Goal: Entertainment & Leisure: Consume media (video, audio)

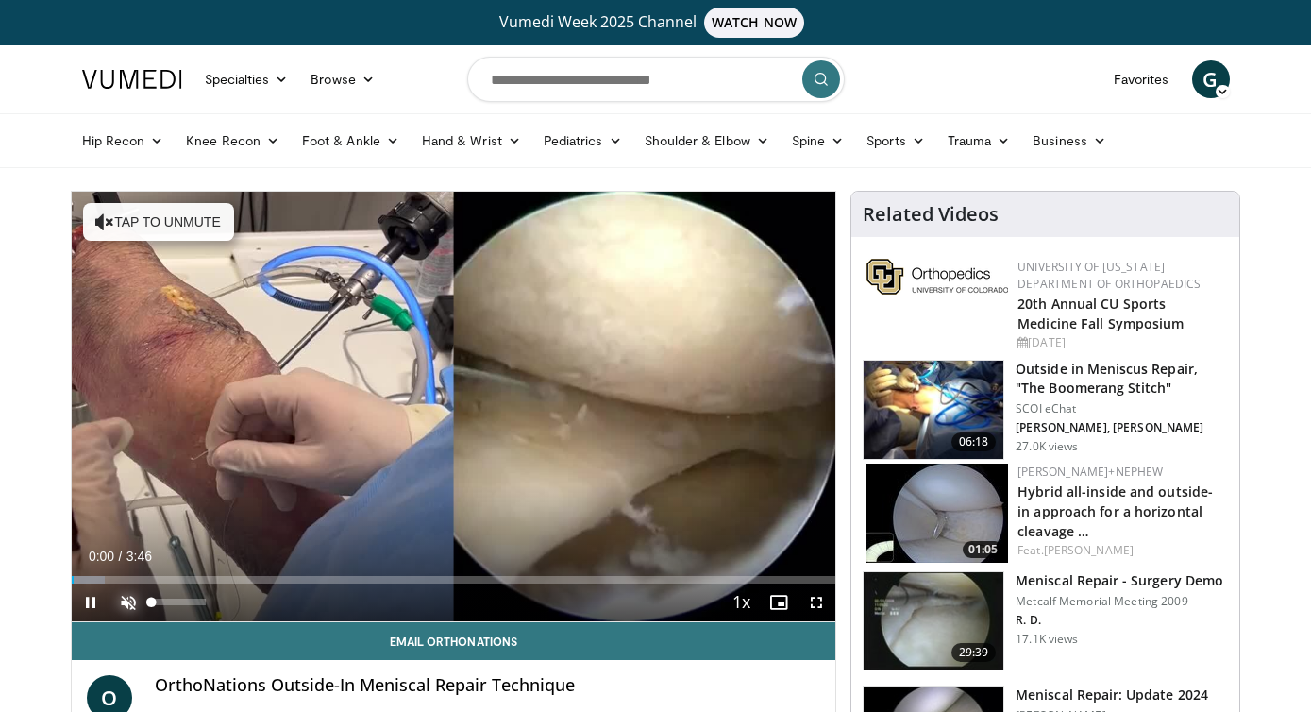
click at [126, 599] on span "Video Player" at bounding box center [128, 602] width 38 height 38
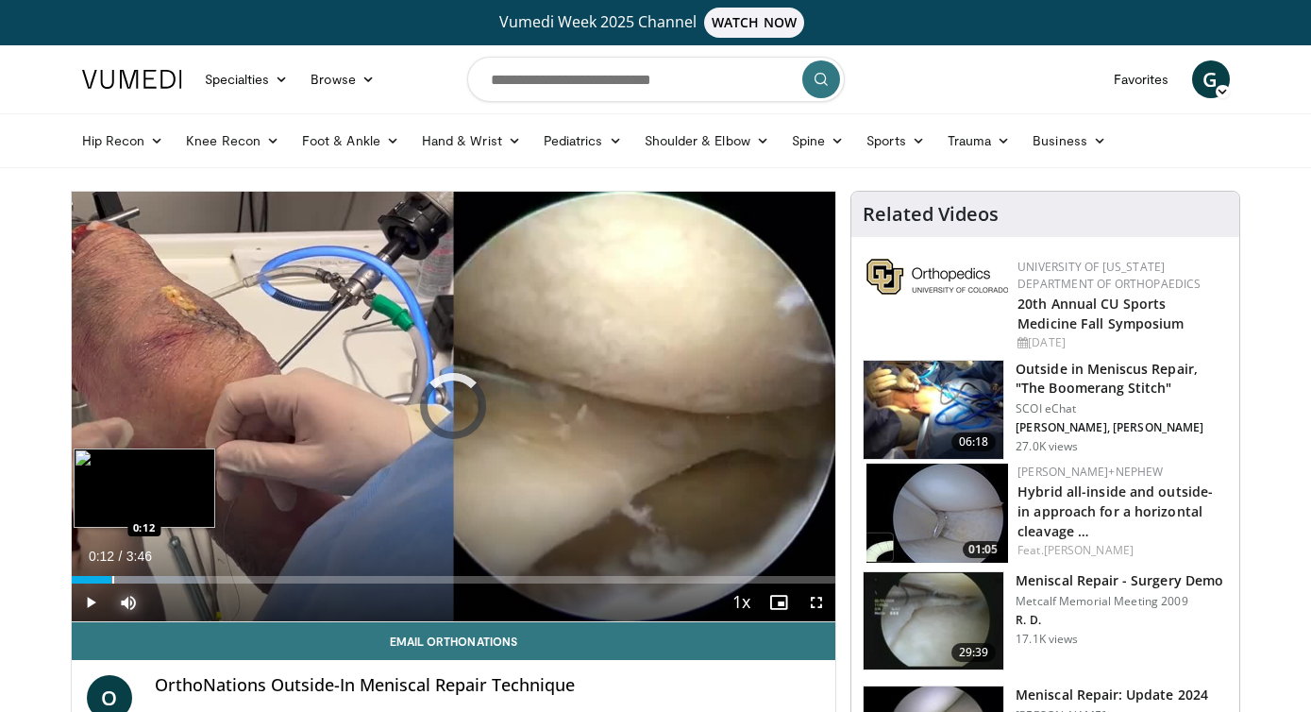
click at [111, 571] on div "Loaded : 17.46% 0:12 0:12" at bounding box center [454, 574] width 764 height 18
click at [140, 576] on div "Progress Bar" at bounding box center [141, 580] width 2 height 8
click at [168, 576] on div "Progress Bar" at bounding box center [169, 580] width 2 height 8
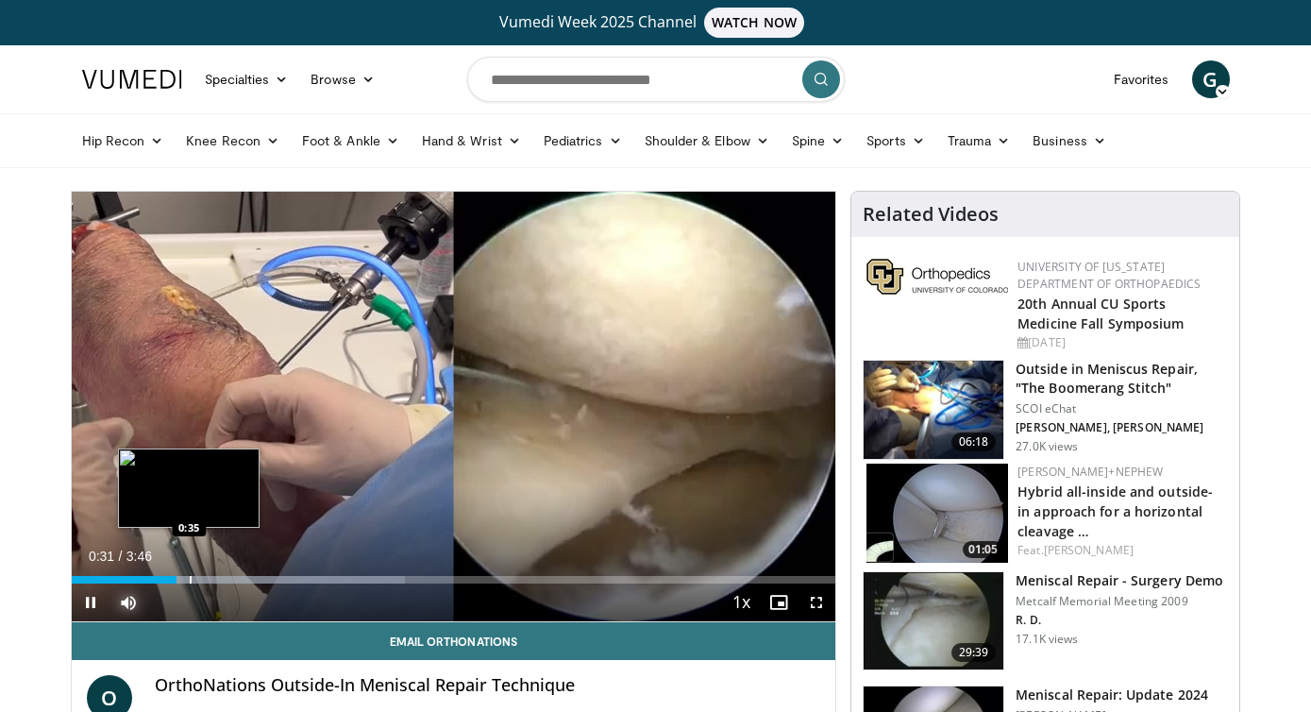
click at [190, 578] on div "Progress Bar" at bounding box center [191, 580] width 2 height 8
click at [213, 576] on div "Progress Bar" at bounding box center [212, 580] width 2 height 8
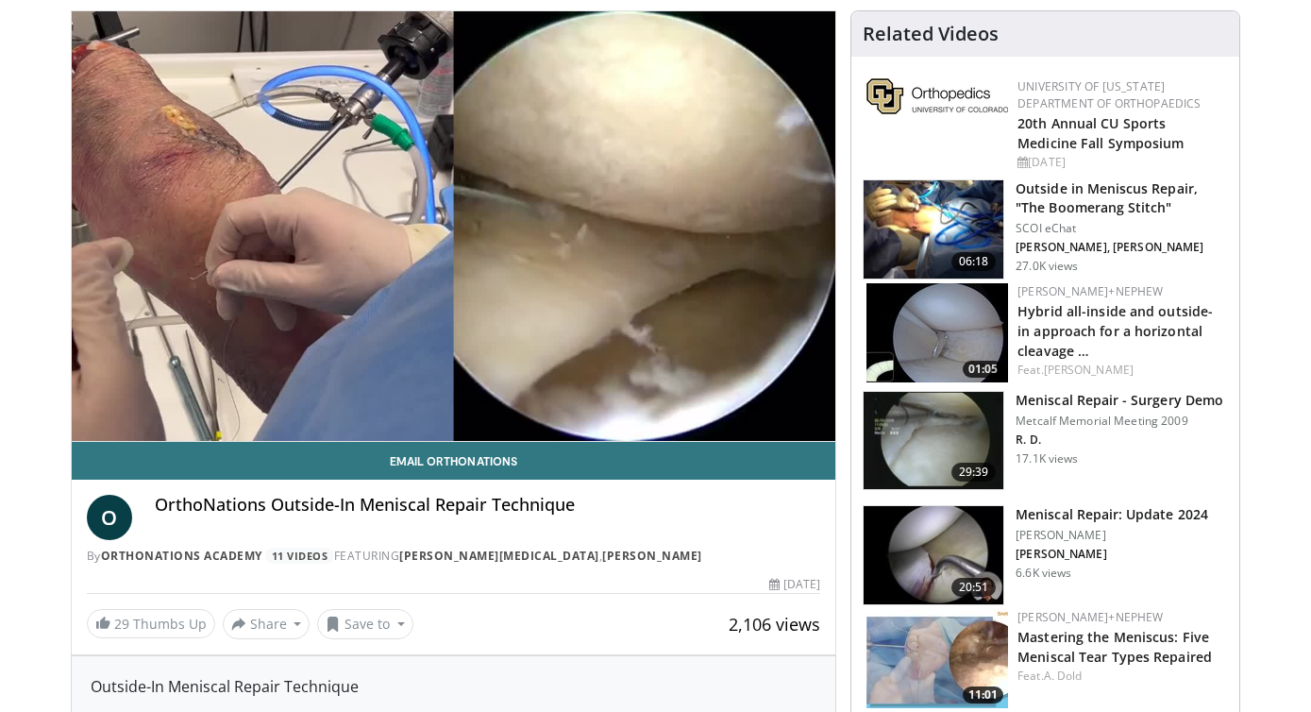
scroll to position [187, 0]
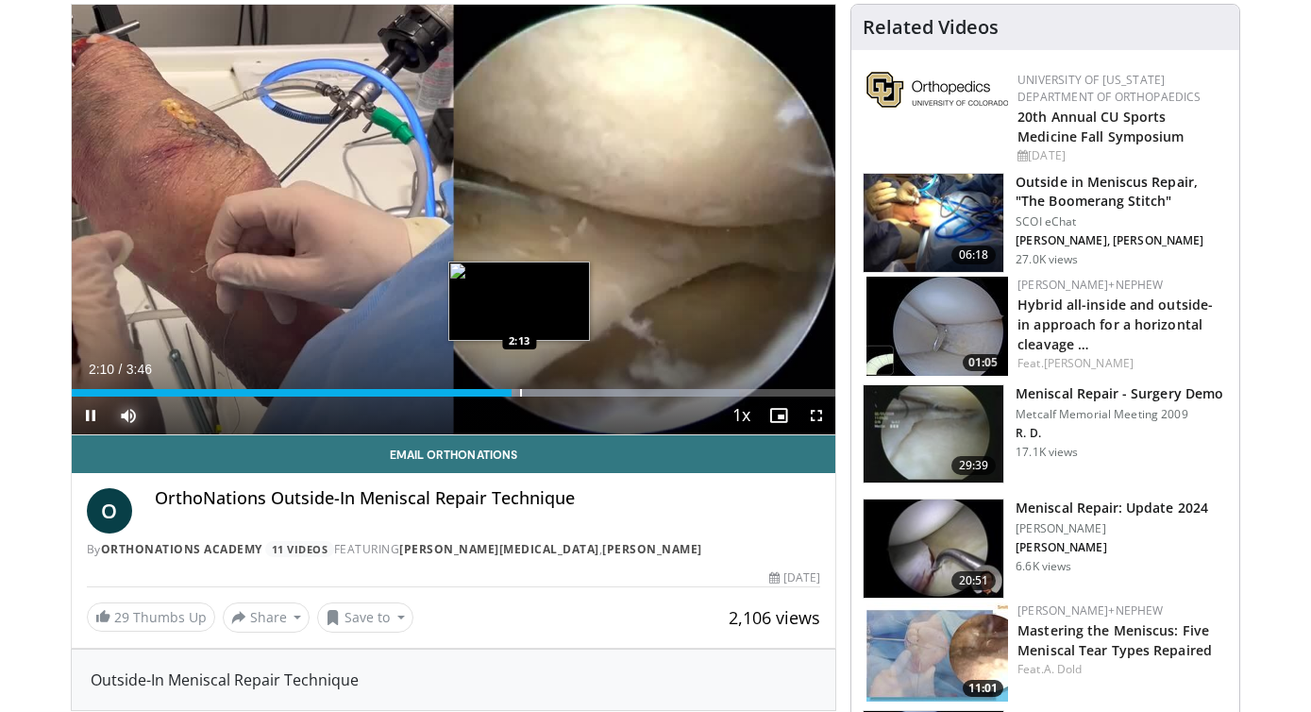
click at [520, 394] on div "Progress Bar" at bounding box center [521, 393] width 2 height 8
click at [539, 391] on div "Progress Bar" at bounding box center [540, 393] width 2 height 8
click at [529, 390] on div "Progress Bar" at bounding box center [530, 393] width 2 height 8
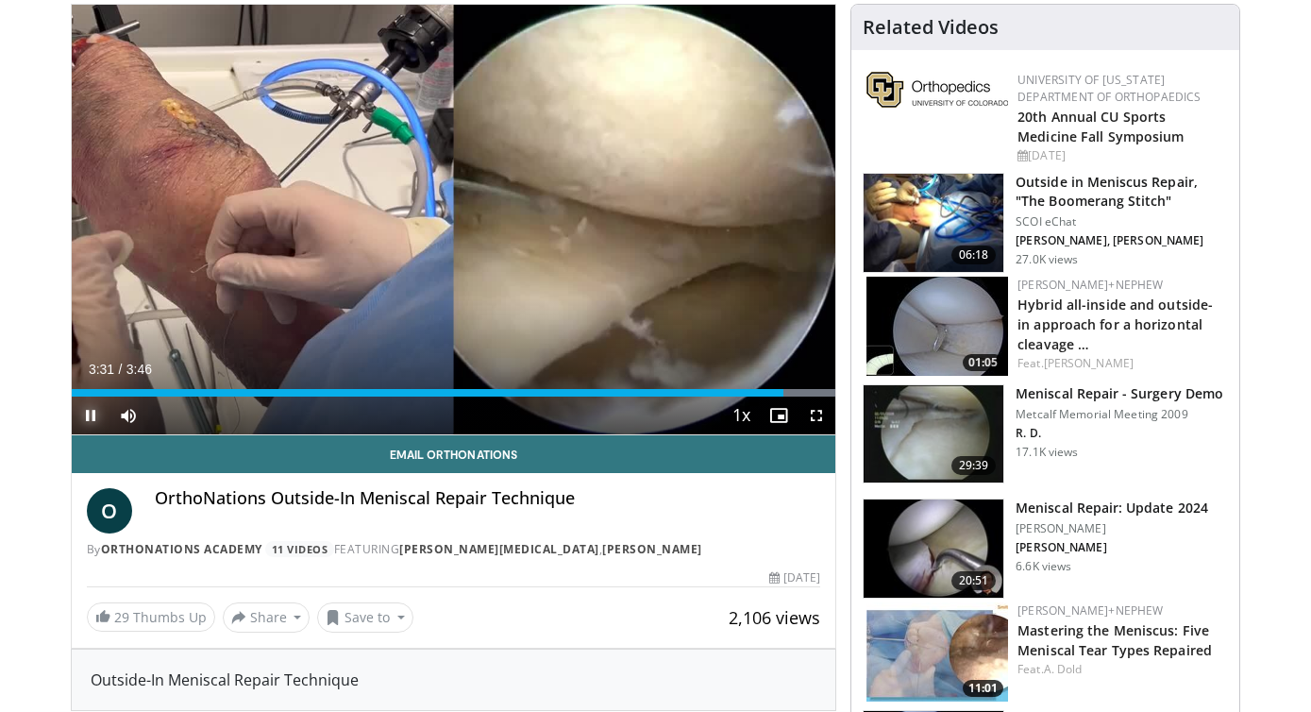
click at [89, 414] on span "Video Player" at bounding box center [91, 415] width 38 height 38
